Goal: Information Seeking & Learning: Learn about a topic

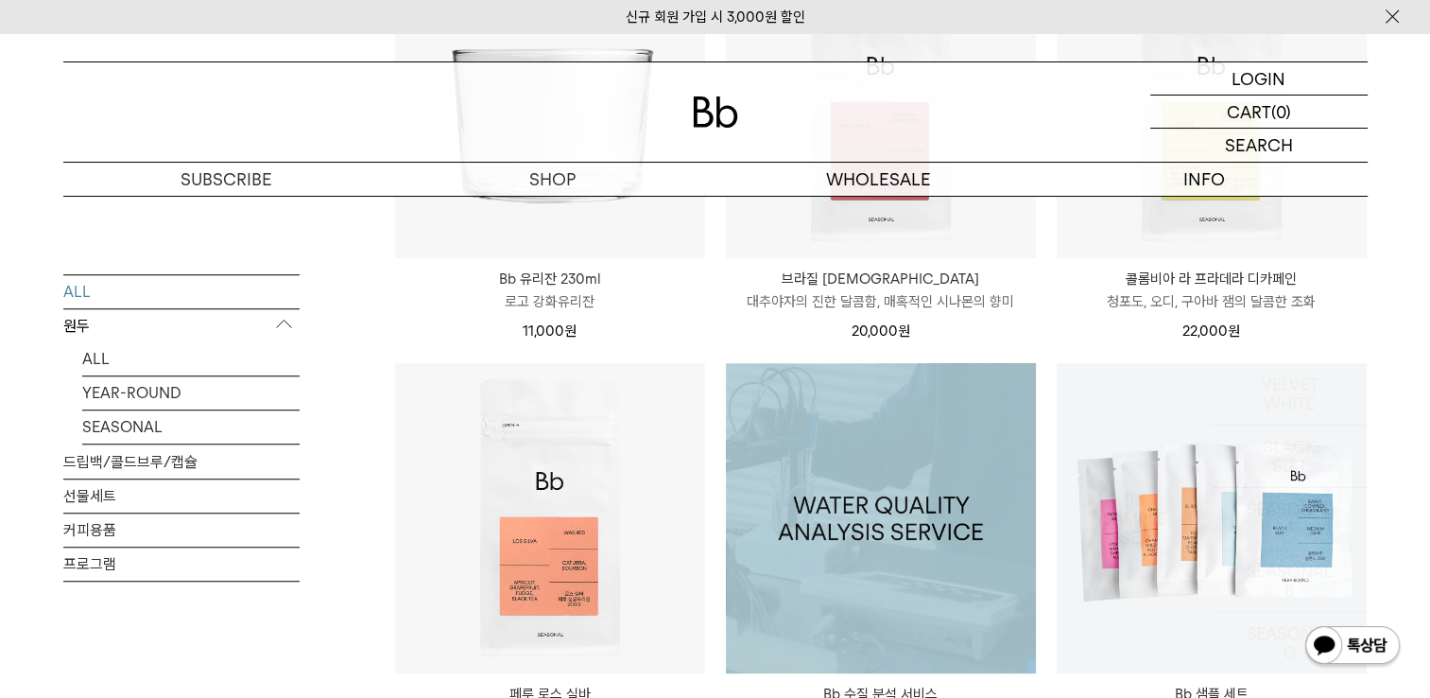
scroll to position [1255, 0]
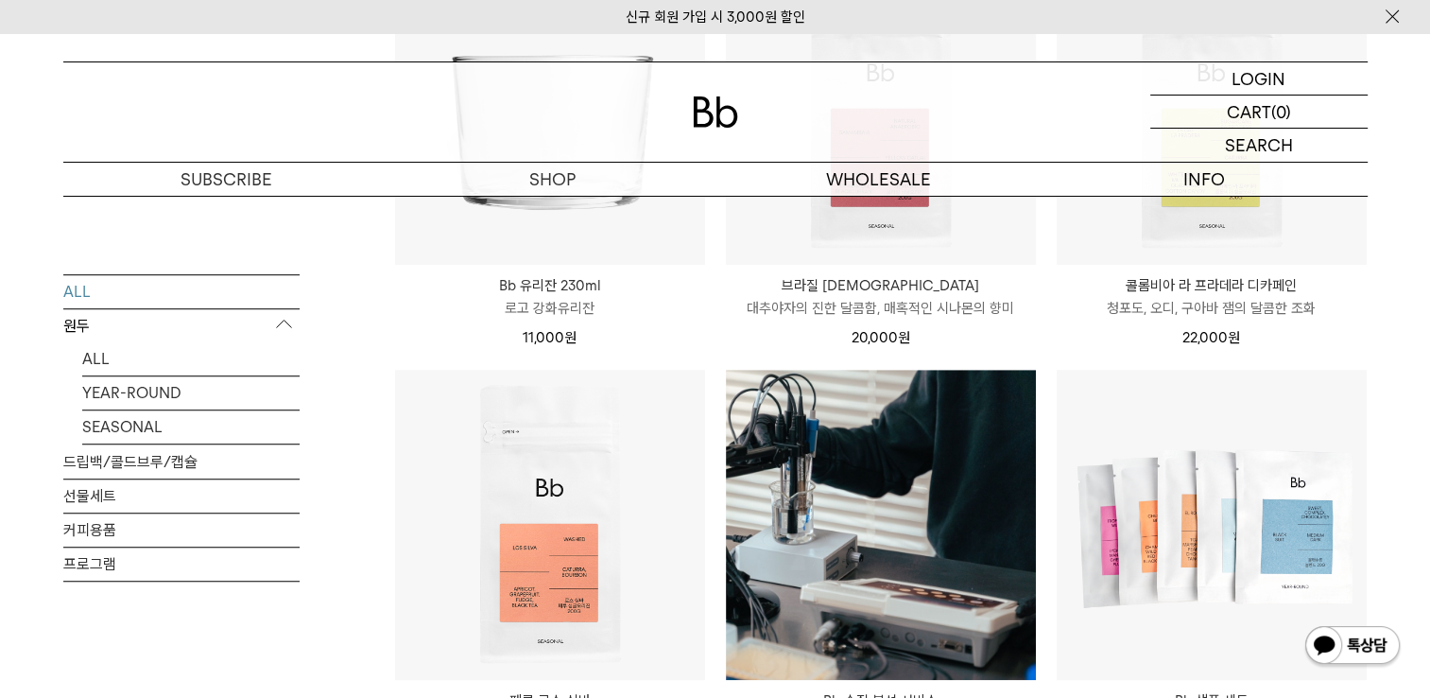
click at [1257, 267] on div "콜롬비아 라 프라데라 디카페인 COLOMBIA LA PRADERA DECAF 청포도, 오디, 구아바 잼의 달콤한 조화 22,000 원" at bounding box center [1212, 307] width 310 height 84
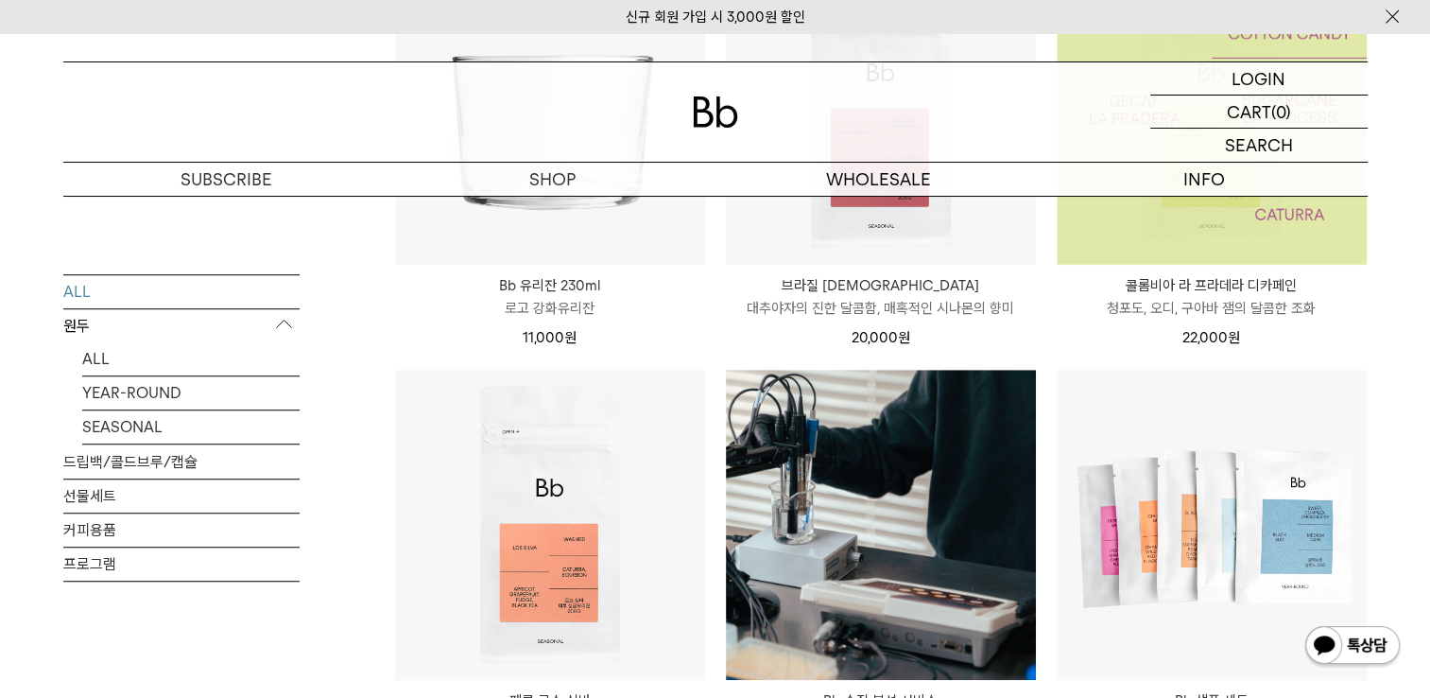
click at [1252, 255] on img at bounding box center [1212, 110] width 310 height 310
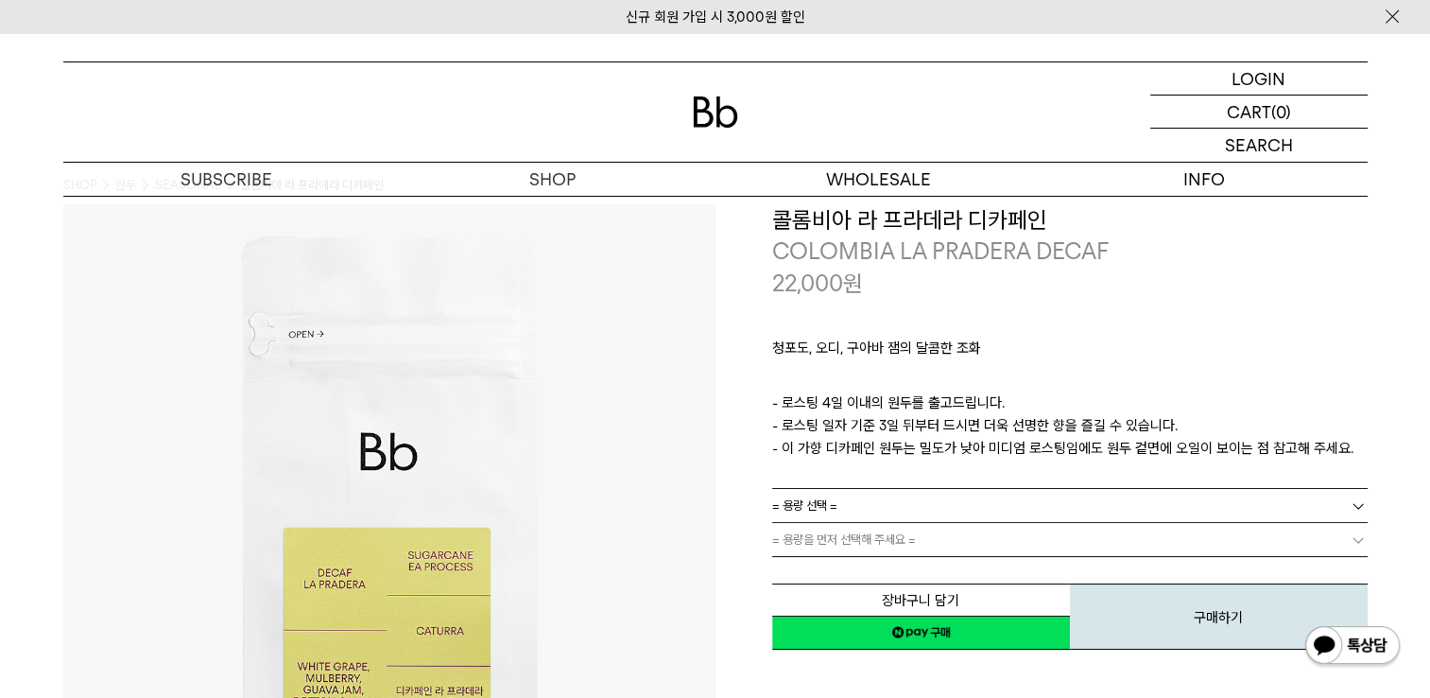
scroll to position [28, 0]
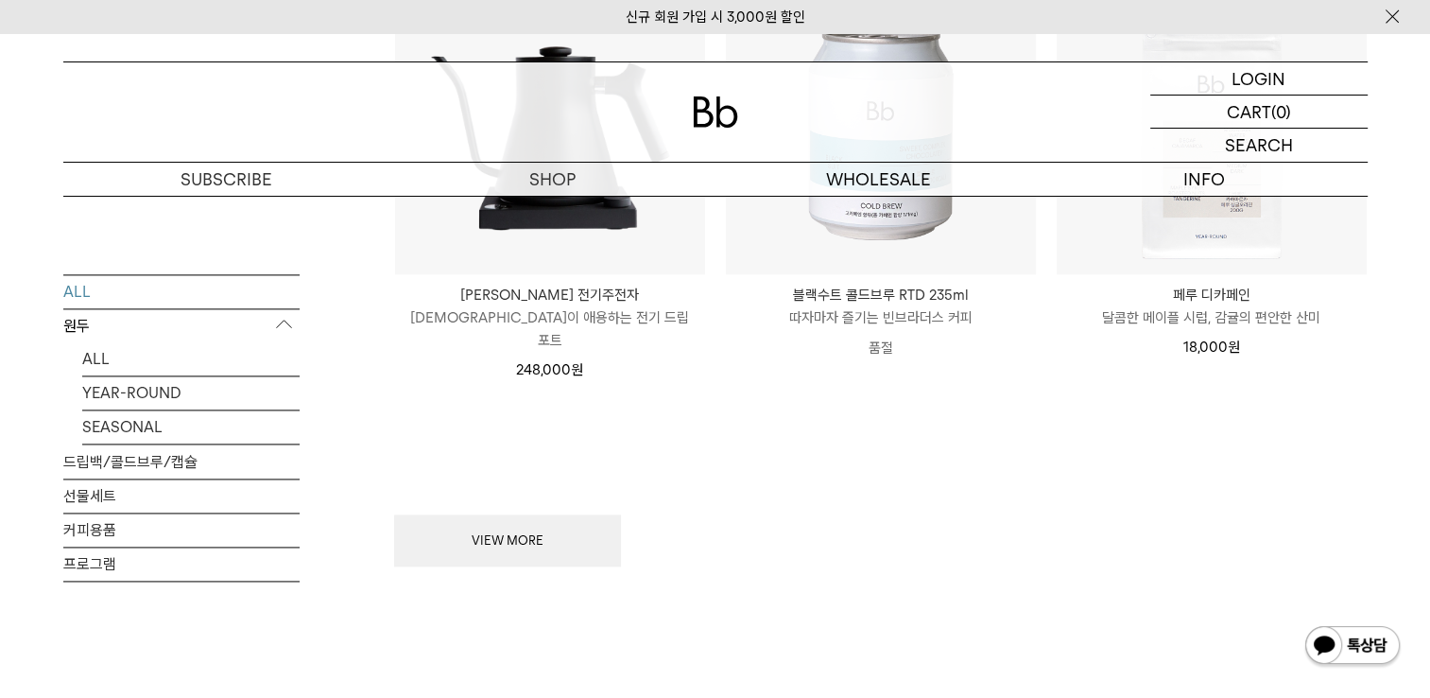
scroll to position [2497, 0]
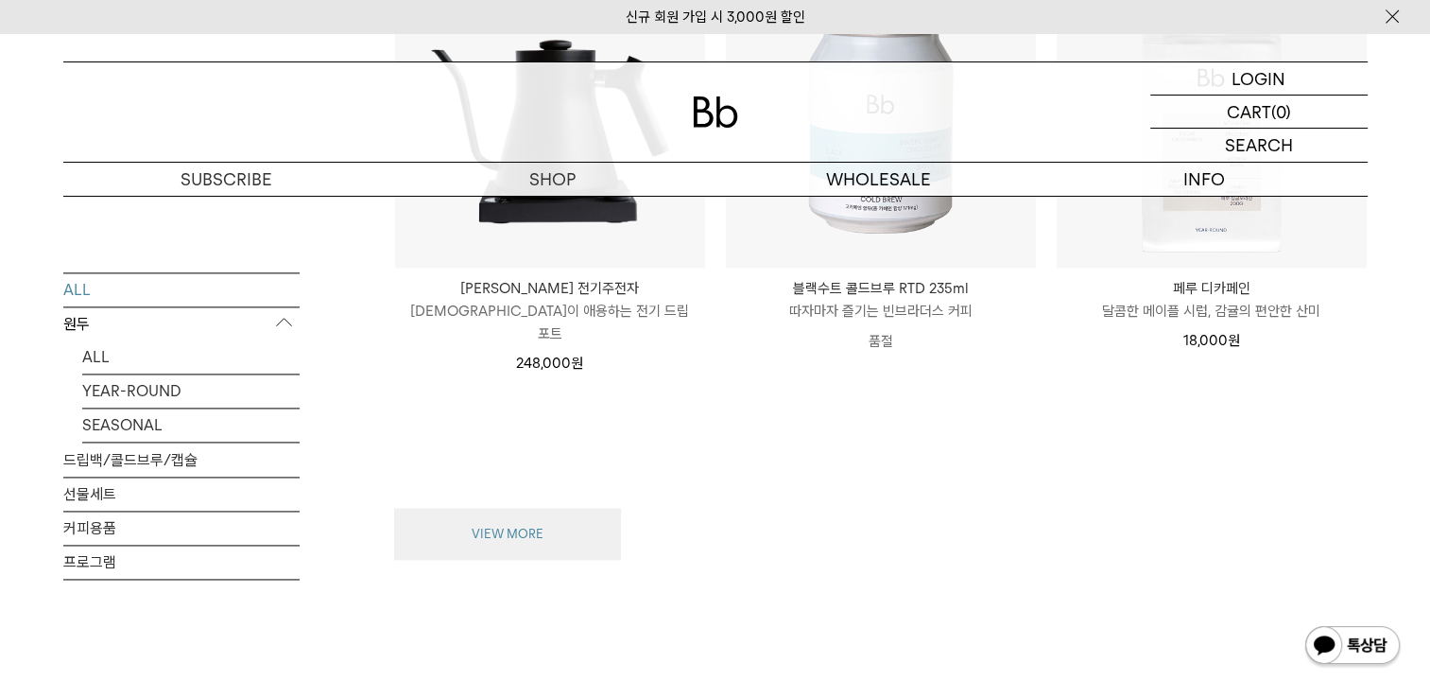
click at [467, 508] on button "VIEW MORE" at bounding box center [507, 534] width 227 height 53
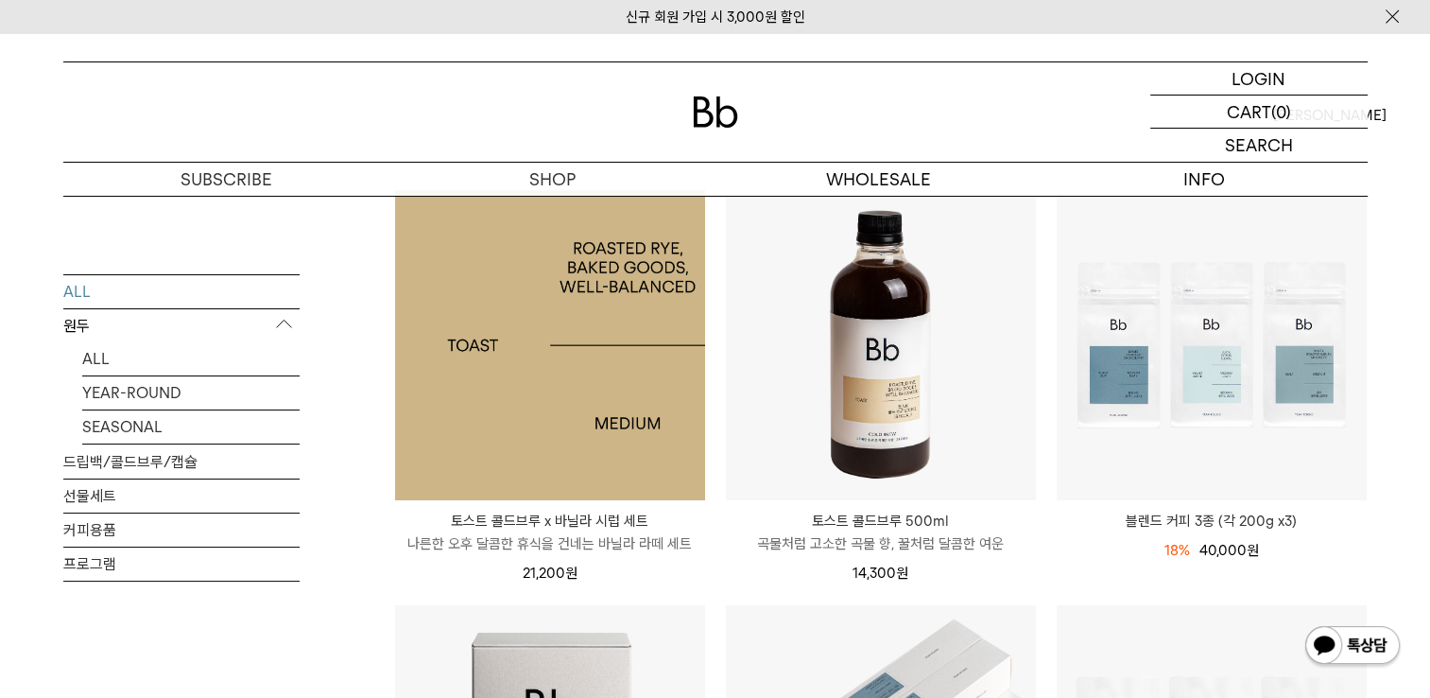
scroll to position [216, 0]
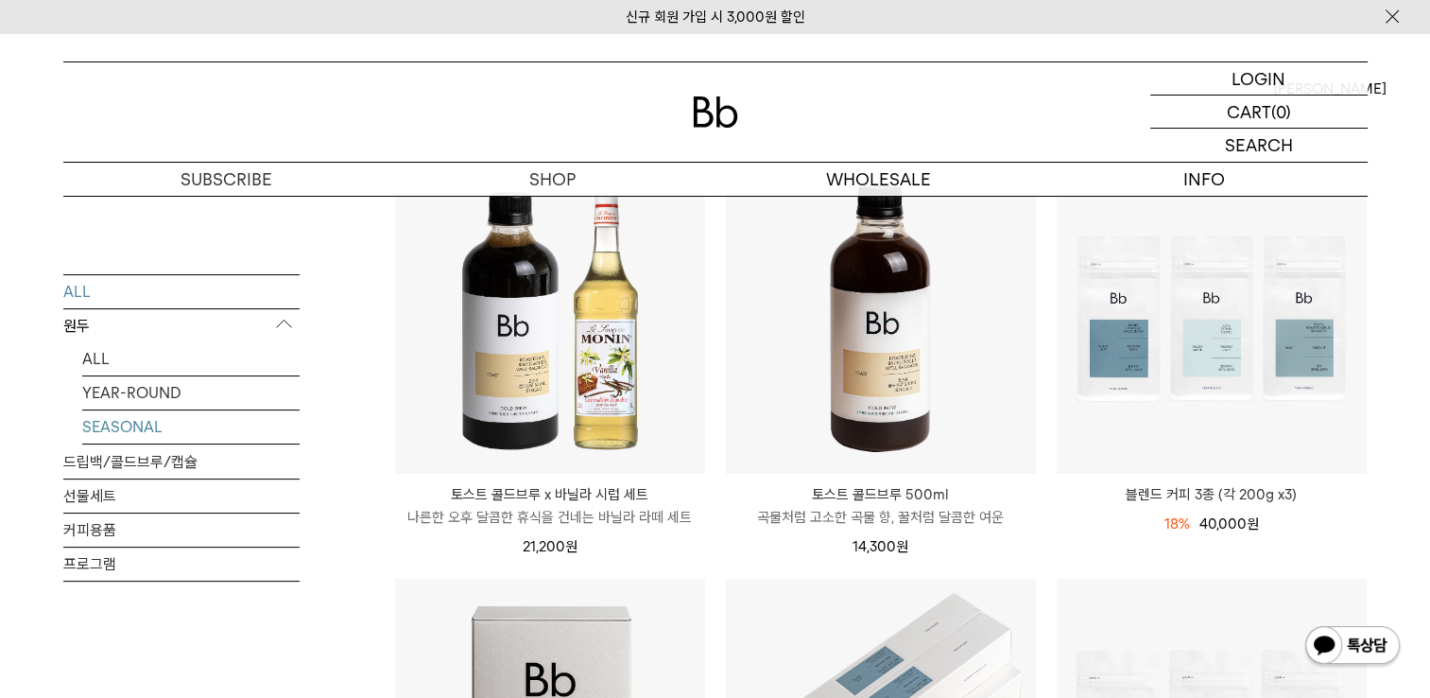
click at [129, 424] on link "SEASONAL" at bounding box center [190, 426] width 217 height 33
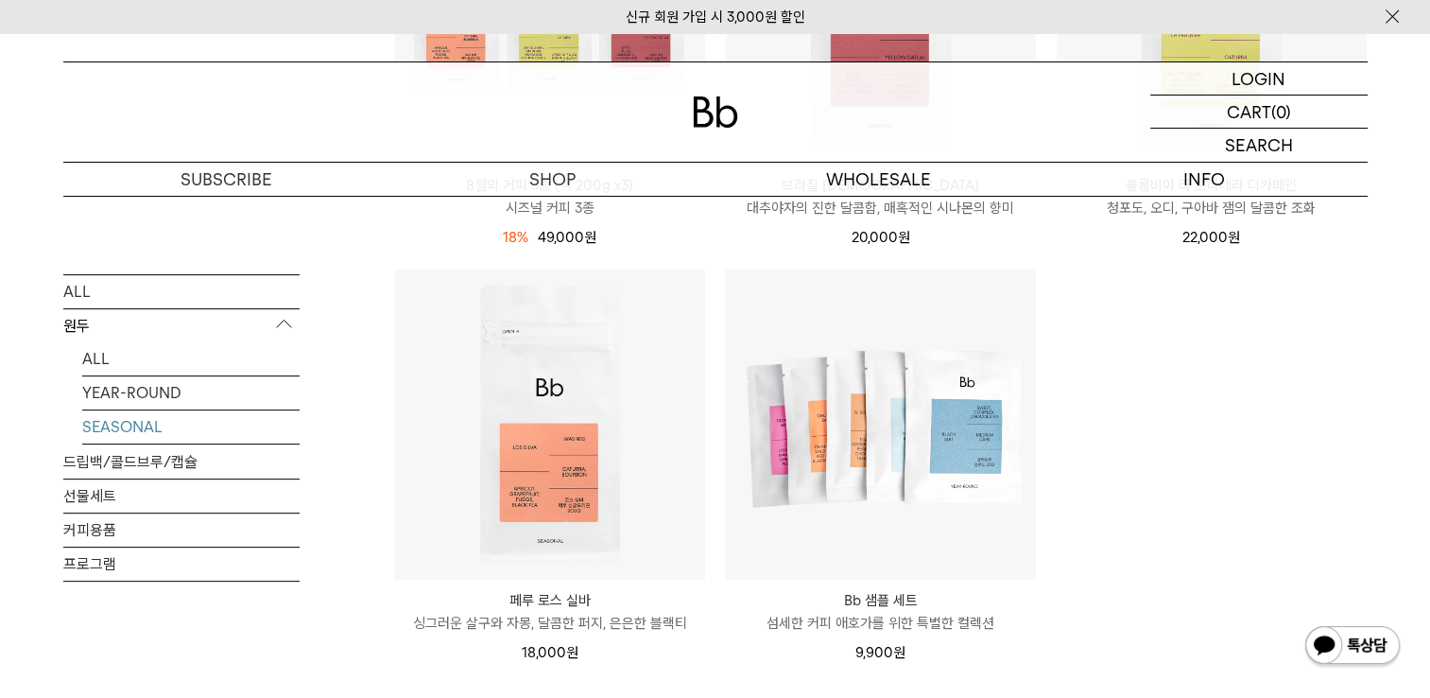
scroll to position [532, 0]
